Goal: Task Accomplishment & Management: Use online tool/utility

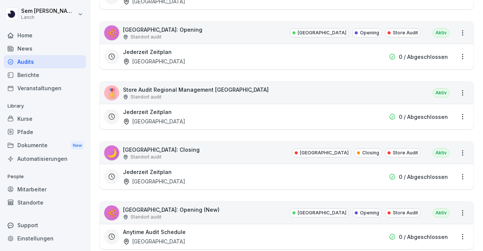
scroll to position [1213, 0]
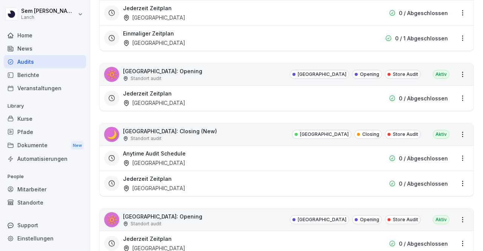
click at [455, 128] on html "[PERSON_NAME] Lanch Home News Audits Berichte Veranstaltungen Library Kurse Pfa…" at bounding box center [241, 125] width 483 height 251
click at [0, 0] on link "Zeitplan erstellen" at bounding box center [0, 0] width 0 height 0
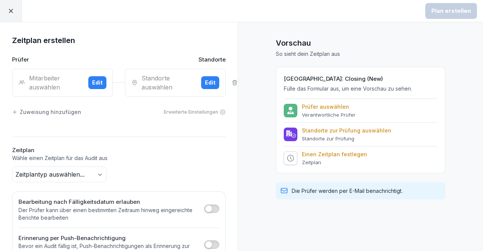
click at [11, 15] on div at bounding box center [11, 11] width 22 height 22
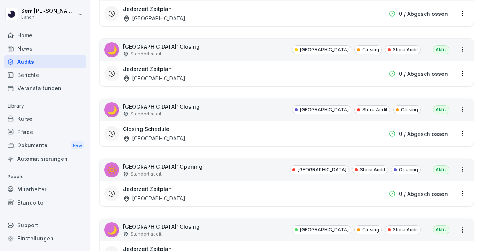
scroll to position [1213, 0]
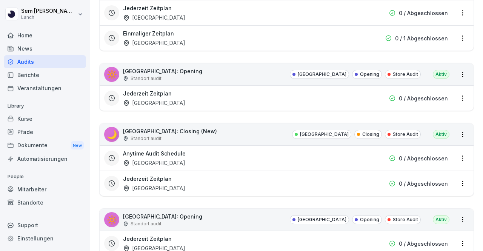
click at [454, 149] on html "[PERSON_NAME] Lanch Home News Audits Berichte Veranstaltungen Library Kurse Pfa…" at bounding box center [241, 125] width 483 height 251
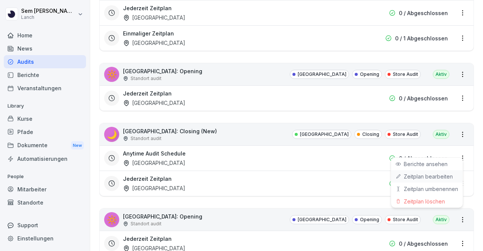
click at [0, 0] on link "Zeitplan bearbeiten" at bounding box center [0, 0] width 0 height 0
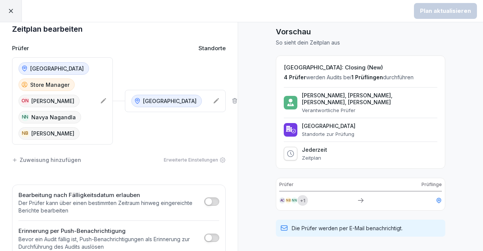
scroll to position [14, 0]
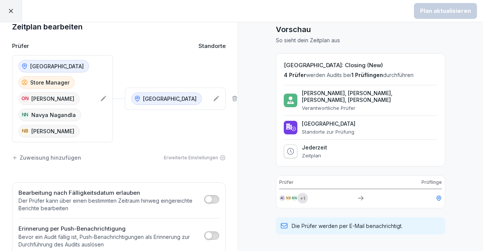
click at [96, 96] on div "Düsseldorf Store Manager ON [PERSON_NAME] NN [PERSON_NAME] NB [PERSON_NAME]" at bounding box center [62, 98] width 101 height 87
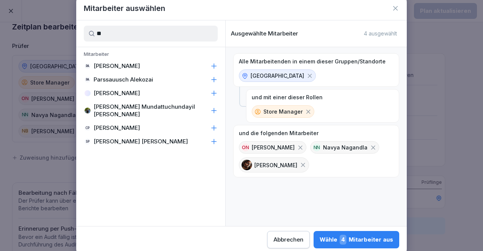
type input "**"
click at [185, 63] on div "PA [PERSON_NAME]" at bounding box center [150, 66] width 149 height 14
click at [374, 245] on button "Wähle 5 Mitarbeiter aus" at bounding box center [356, 239] width 85 height 17
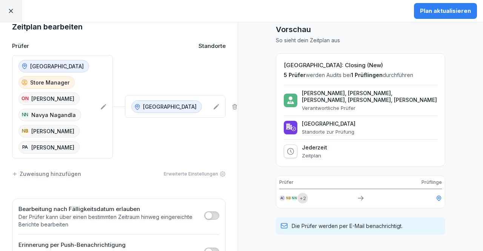
click at [438, 14] on div "Plan aktualisieren" at bounding box center [445, 11] width 51 height 8
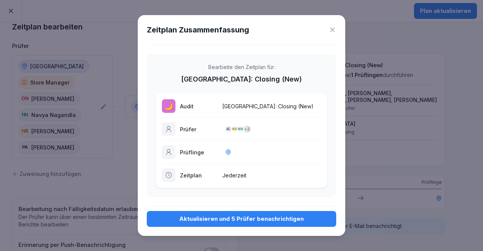
click at [278, 216] on div "Aktualisieren und 5 Prüfer benachrichtigen" at bounding box center [241, 219] width 177 height 8
